Goal: Task Accomplishment & Management: Manage account settings

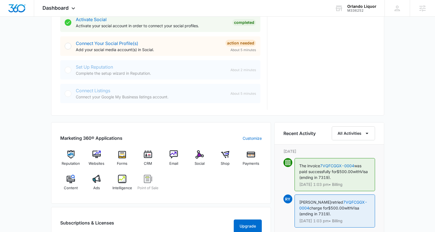
scroll to position [260, 0]
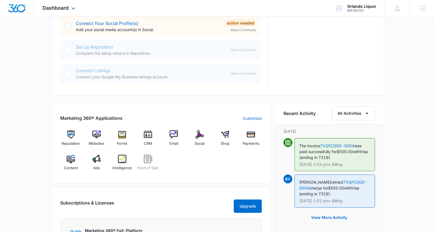
drag, startPoint x: 227, startPoint y: 136, endPoint x: 216, endPoint y: 0, distance: 136.2
click at [0, 0] on div "Dashboard Apps Reputation Websites Forms CRM Email Social Shop Payments POS Con…" at bounding box center [217, 51] width 435 height 623
click at [227, 141] on span "Shop" at bounding box center [225, 144] width 9 height 6
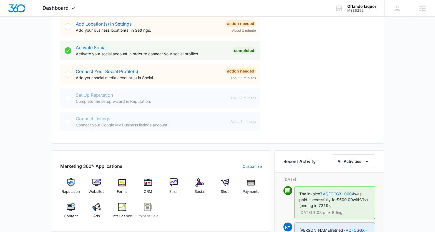
scroll to position [238, 0]
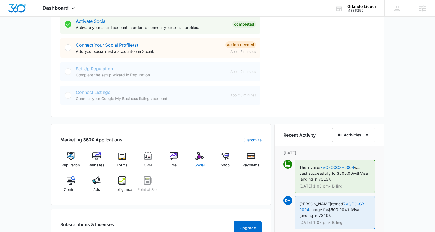
click at [194, 161] on div "Social" at bounding box center [199, 162] width 21 height 20
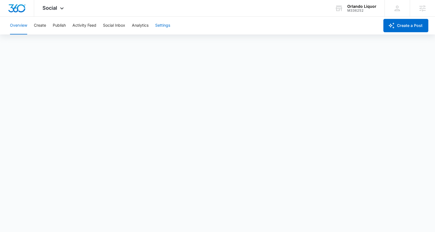
click at [160, 24] on button "Settings" at bounding box center [162, 26] width 15 height 18
click at [46, 12] on div "Social Apps Reputation Websites Forms CRM Email Social Shop Payments POS Conten…" at bounding box center [53, 8] width 39 height 16
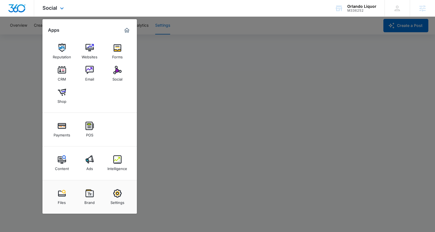
drag, startPoint x: 126, startPoint y: 30, endPoint x: 107, endPoint y: 7, distance: 29.3
click at [0, 0] on div "Social Apps Reputation Websites Forms CRM Email Social Shop Payments POS Conten…" at bounding box center [217, 8] width 435 height 17
click at [197, 60] on div at bounding box center [217, 116] width 435 height 232
